Goal: Use online tool/utility: Utilize a website feature to perform a specific function

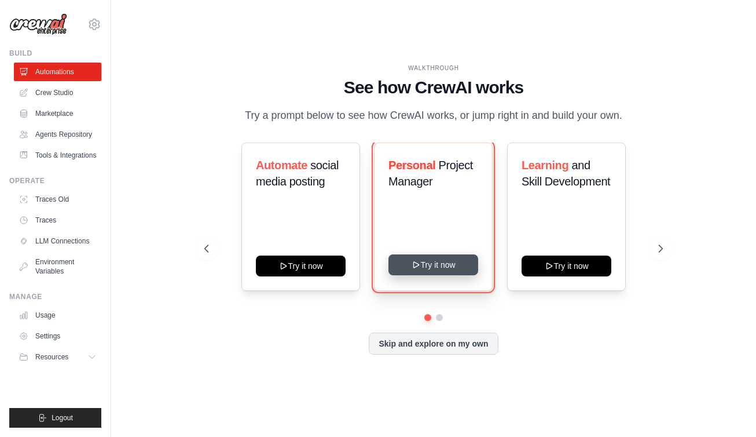
click at [442, 275] on button "Try it now" at bounding box center [434, 264] width 90 height 21
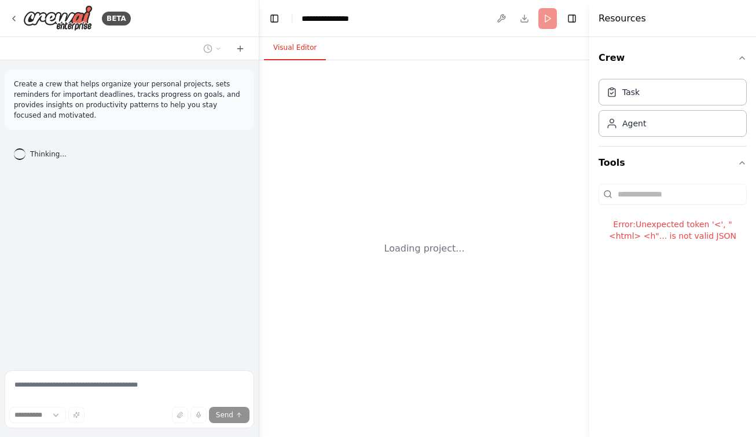
select select "****"
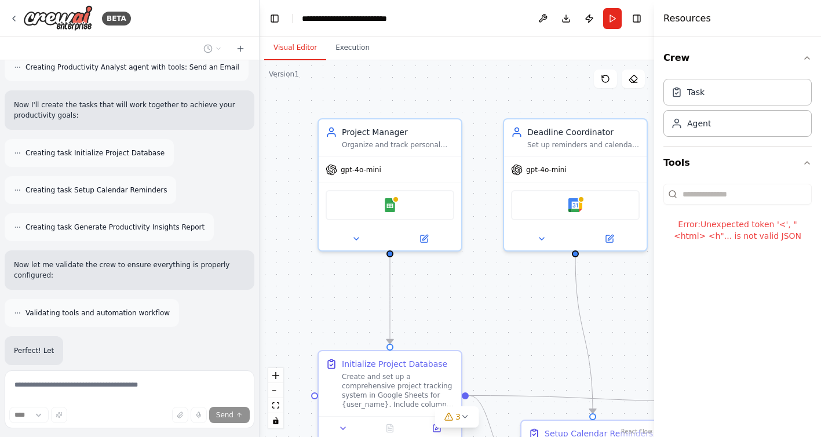
scroll to position [612, 0]
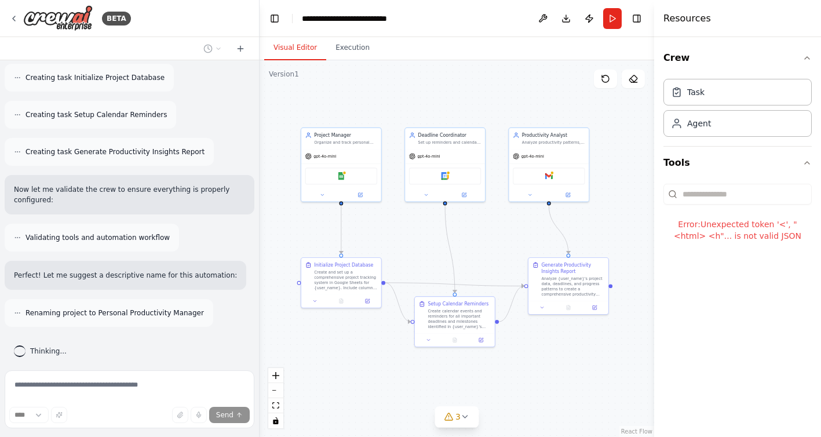
drag, startPoint x: 540, startPoint y: 294, endPoint x: 411, endPoint y: 236, distance: 141.8
click at [411, 236] on div ".deletable-edge-delete-btn { width: 20px; height: 20px; border: 0px solid #ffff…" at bounding box center [456, 248] width 394 height 376
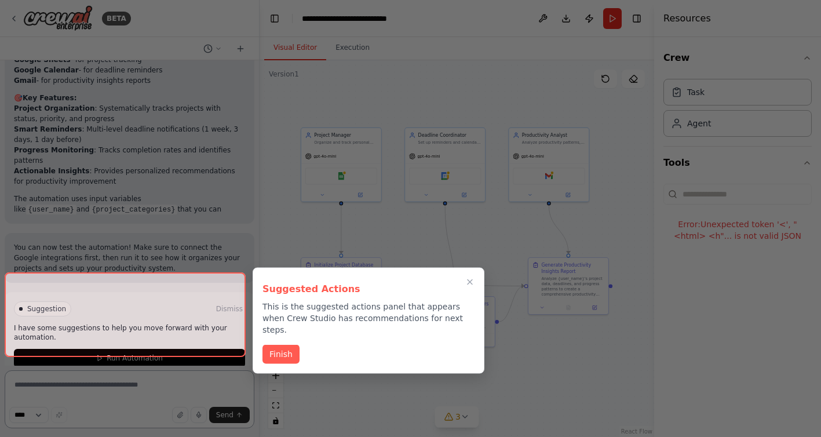
scroll to position [1139, 0]
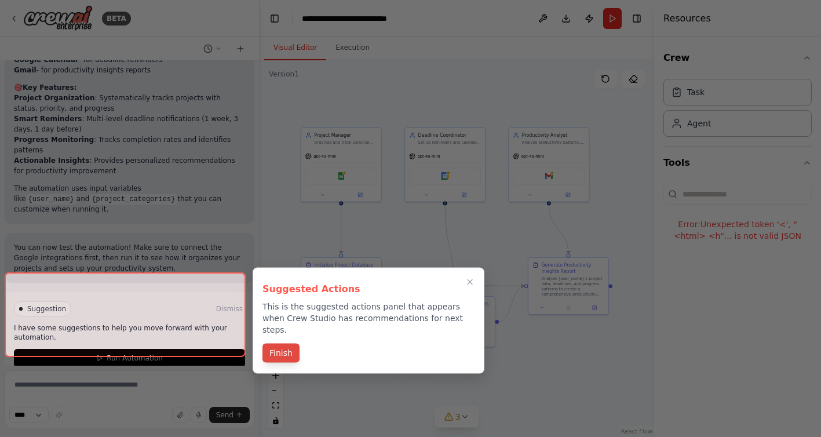
click at [291, 343] on button "Finish" at bounding box center [280, 352] width 37 height 19
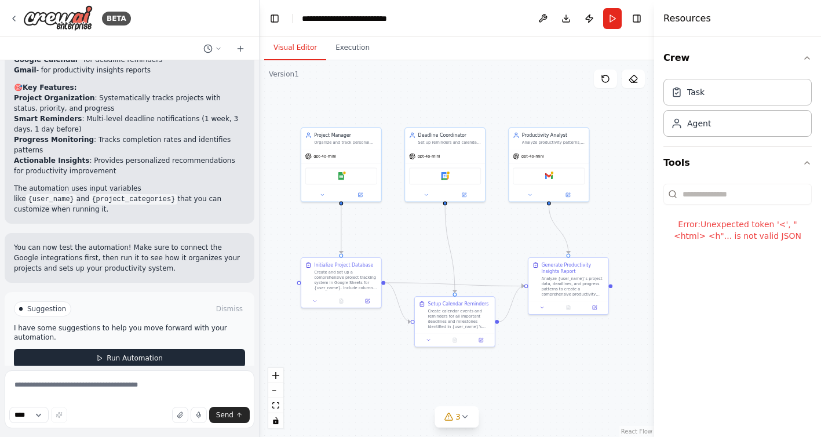
click at [118, 353] on span "Run Automation" at bounding box center [135, 357] width 56 height 9
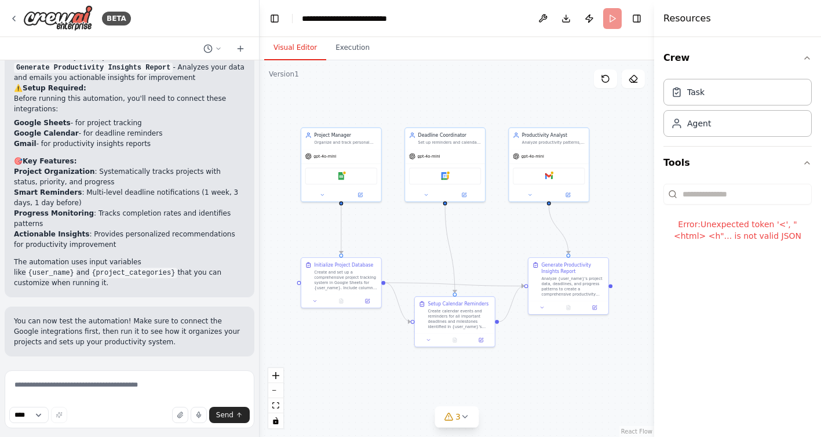
scroll to position [1045, 0]
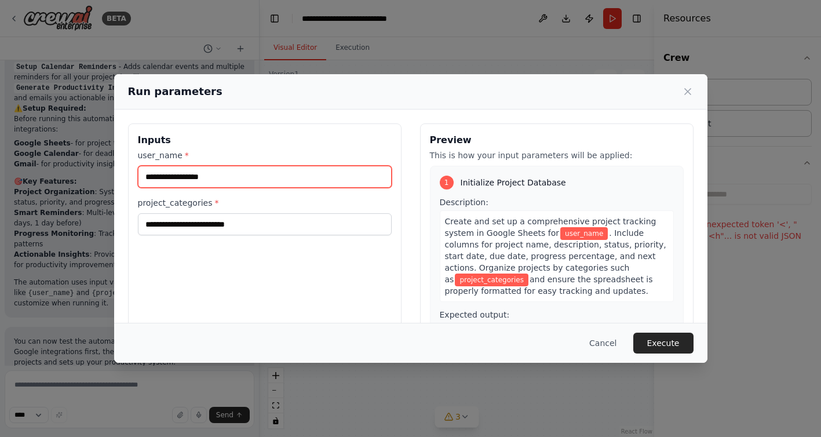
click at [228, 176] on input "user_name *" at bounding box center [265, 177] width 254 height 22
type input "*"
type input "**"
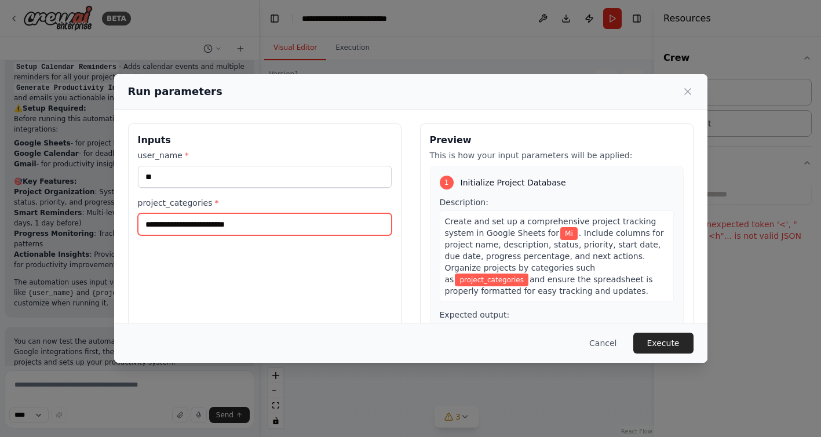
click at [213, 226] on input "project_categories *" at bounding box center [265, 224] width 254 height 22
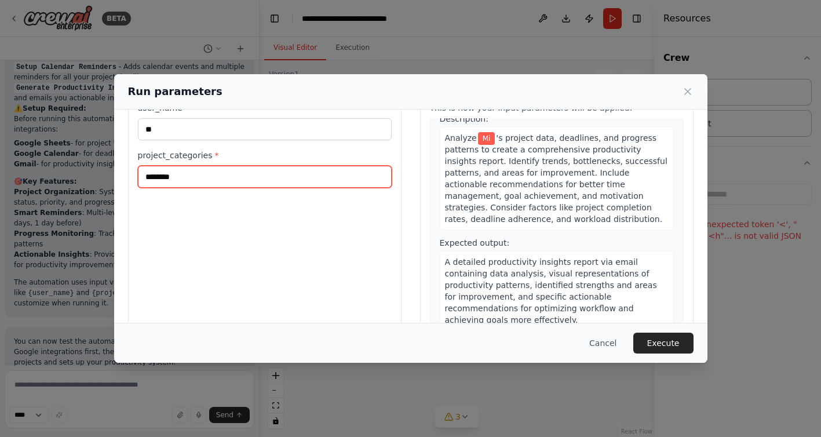
scroll to position [89, 0]
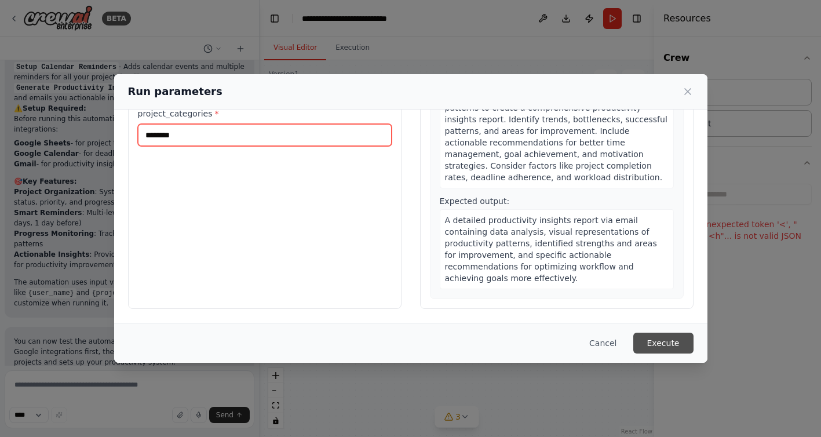
type input "********"
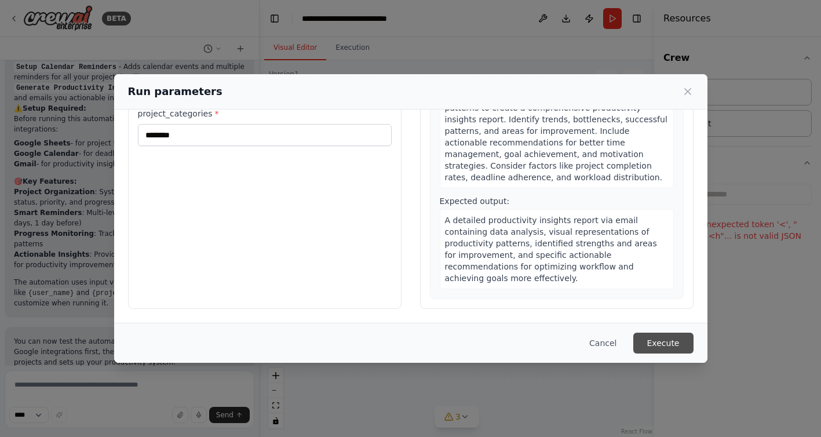
click at [656, 340] on button "Execute" at bounding box center [663, 342] width 60 height 21
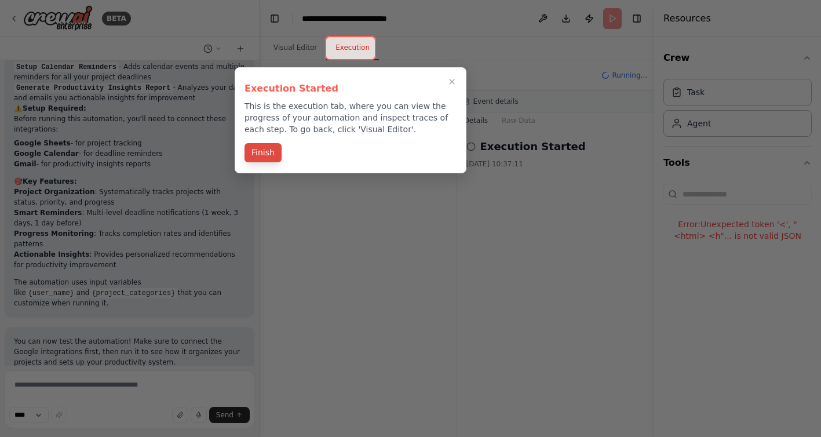
click at [270, 155] on button "Finish" at bounding box center [262, 152] width 37 height 19
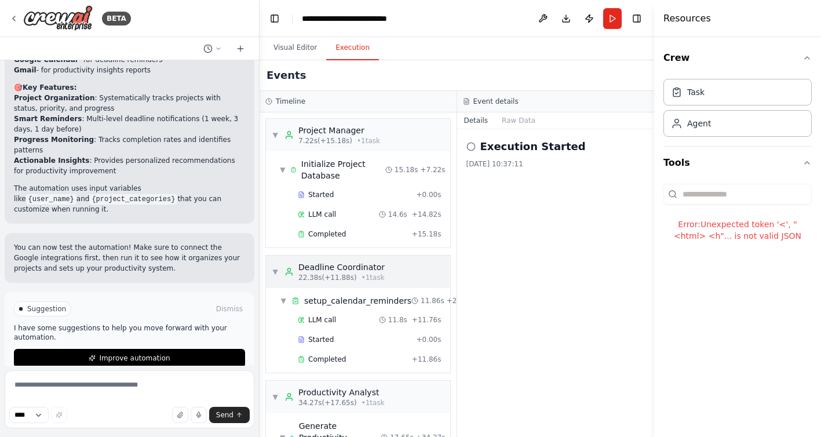
scroll to position [106, 0]
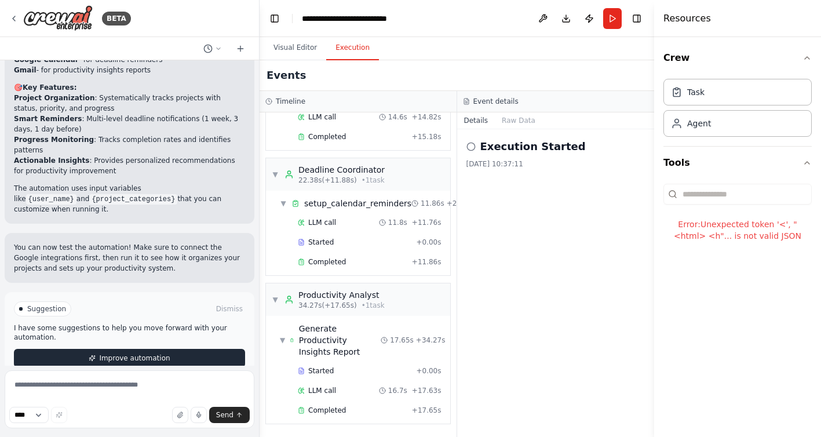
click at [120, 349] on button "Improve automation" at bounding box center [129, 358] width 231 height 19
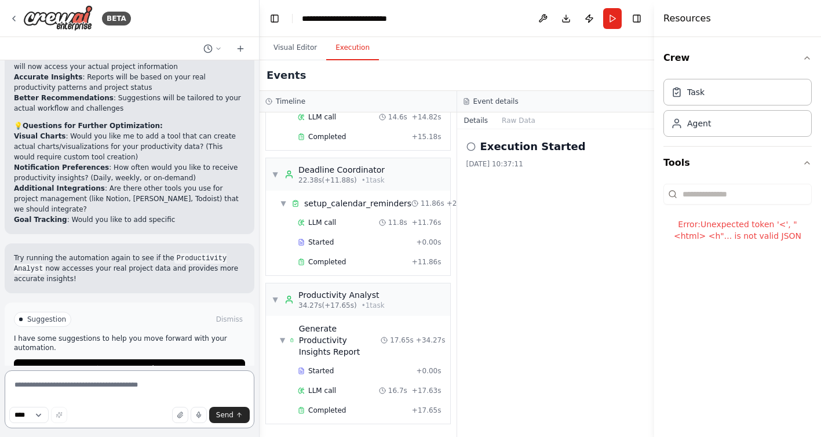
scroll to position [2002, 0]
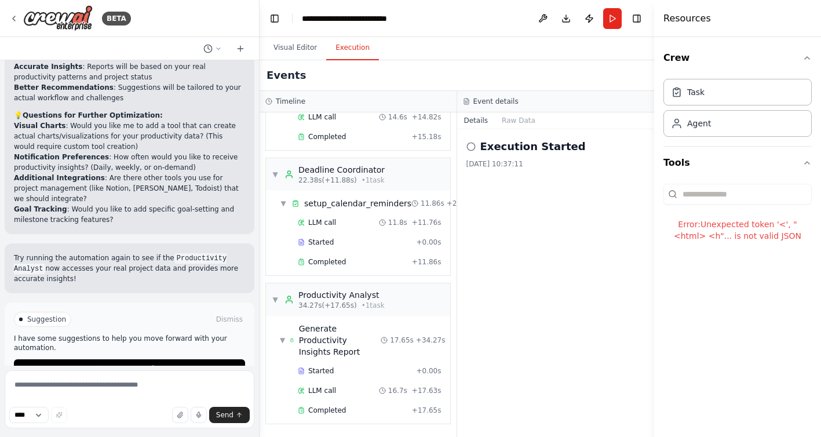
click at [120, 359] on button "Run Automation" at bounding box center [129, 368] width 231 height 19
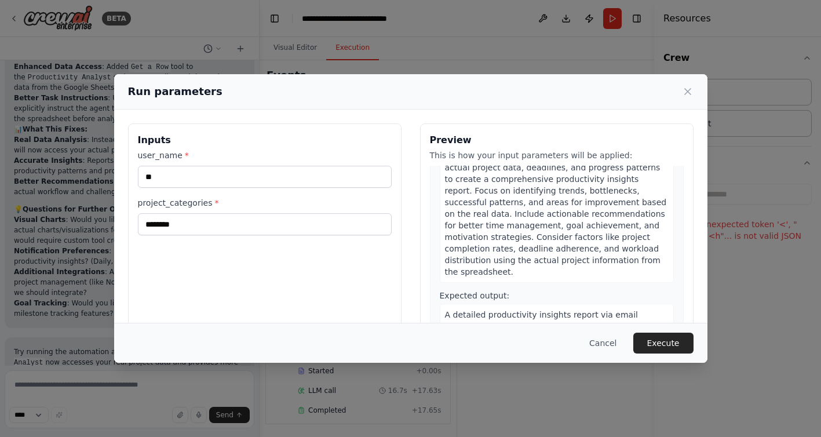
scroll to position [548, 0]
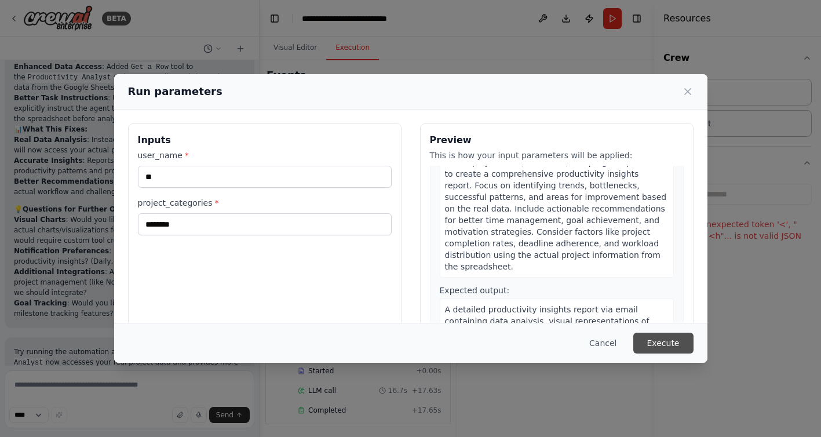
click at [663, 343] on button "Execute" at bounding box center [663, 342] width 60 height 21
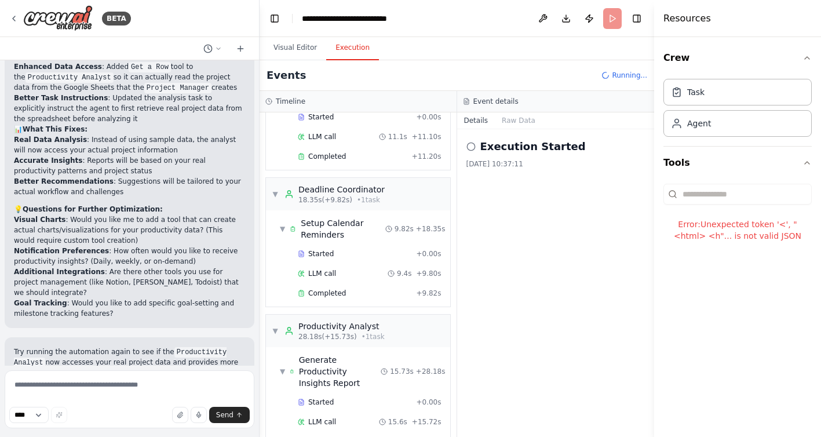
scroll to position [109, 0]
